Goal: Communication & Community: Answer question/provide support

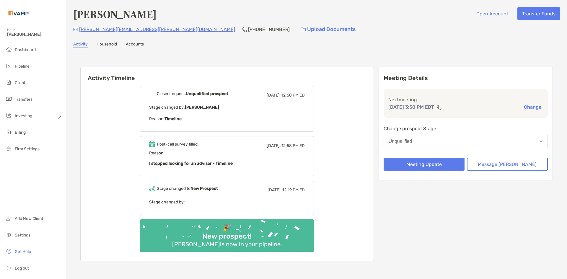
click at [492, 155] on div "Meeting Details Next meeting [DATE] 3:30 PM EDT Change Change prospect Stage Un…" at bounding box center [466, 123] width 175 height 113
click at [492, 159] on button "Message [PERSON_NAME]" at bounding box center [507, 164] width 81 height 13
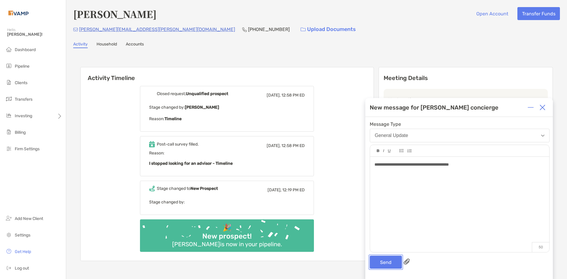
click at [385, 264] on button "Send" at bounding box center [386, 262] width 32 height 13
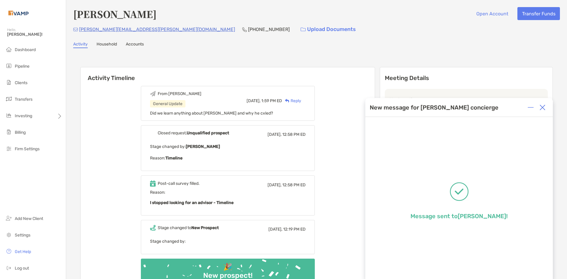
click at [543, 106] on img at bounding box center [542, 108] width 6 height 6
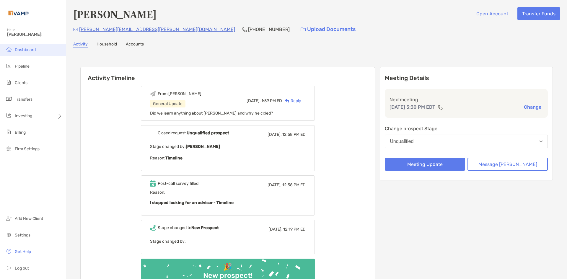
click at [28, 51] on span "Dashboard" at bounding box center [25, 49] width 21 height 5
